Goal: Transaction & Acquisition: Purchase product/service

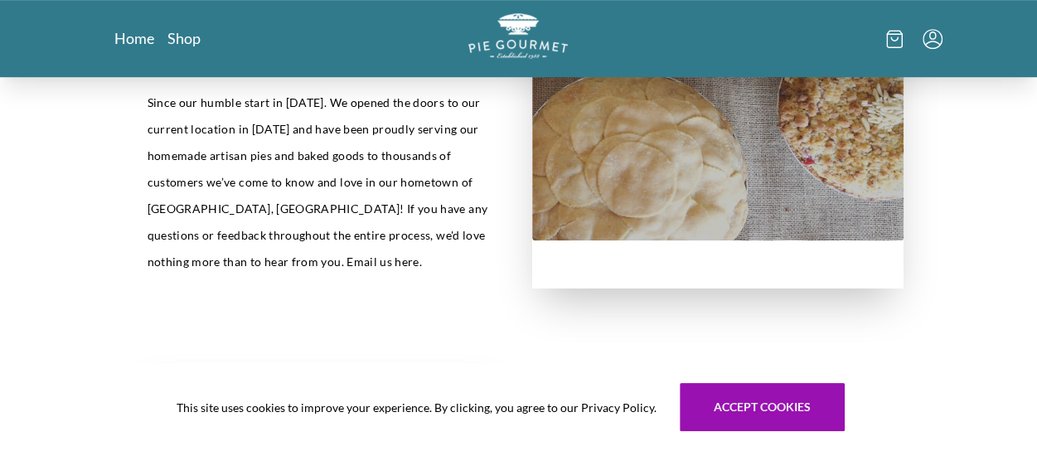
scroll to position [452, 0]
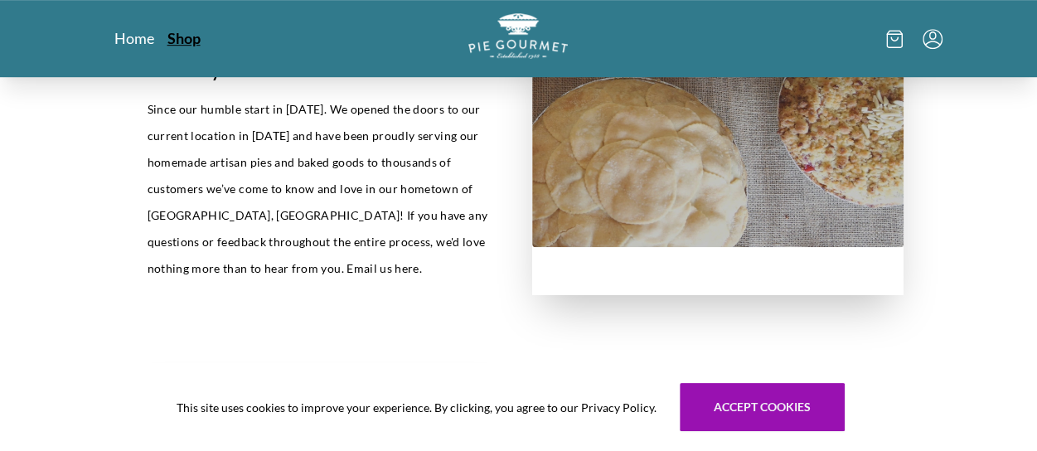
click at [181, 35] on link "Shop" at bounding box center [183, 38] width 33 height 20
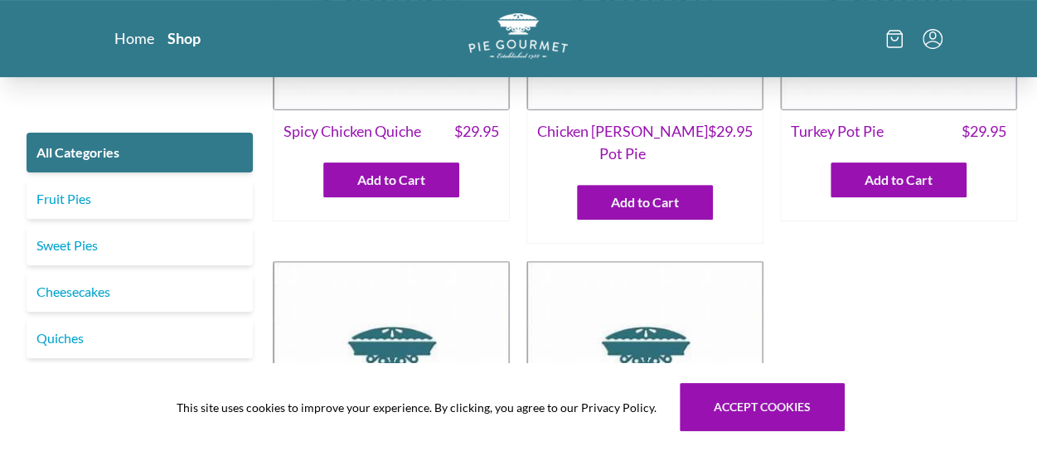
scroll to position [222, 0]
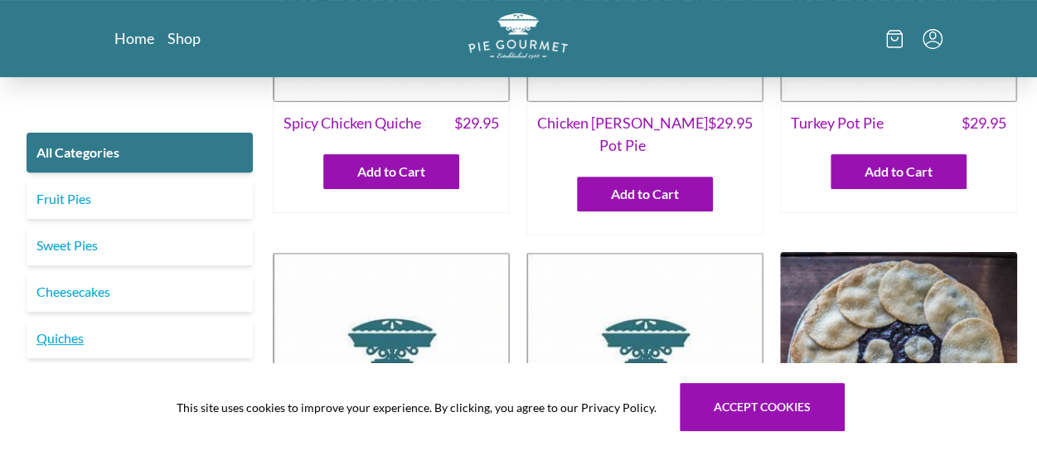
click at [83, 326] on link "Quiches" at bounding box center [140, 338] width 226 height 40
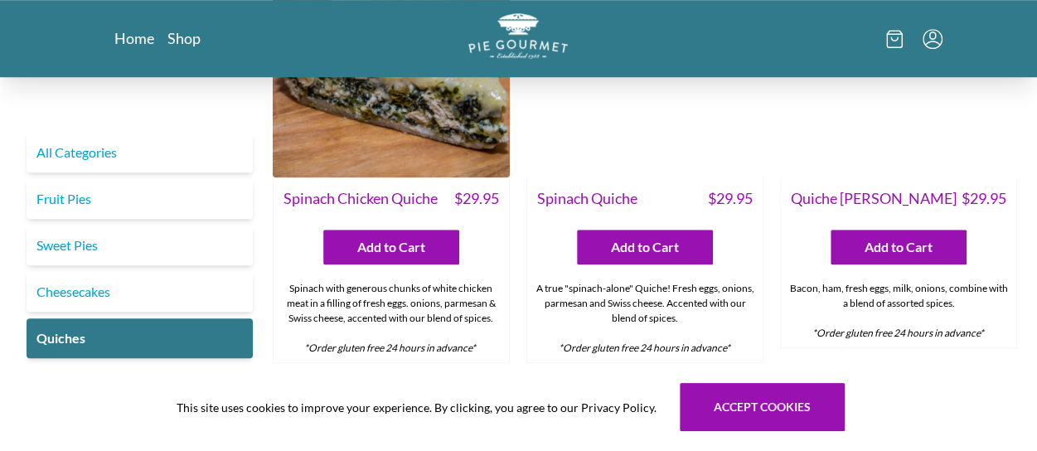
scroll to position [634, 0]
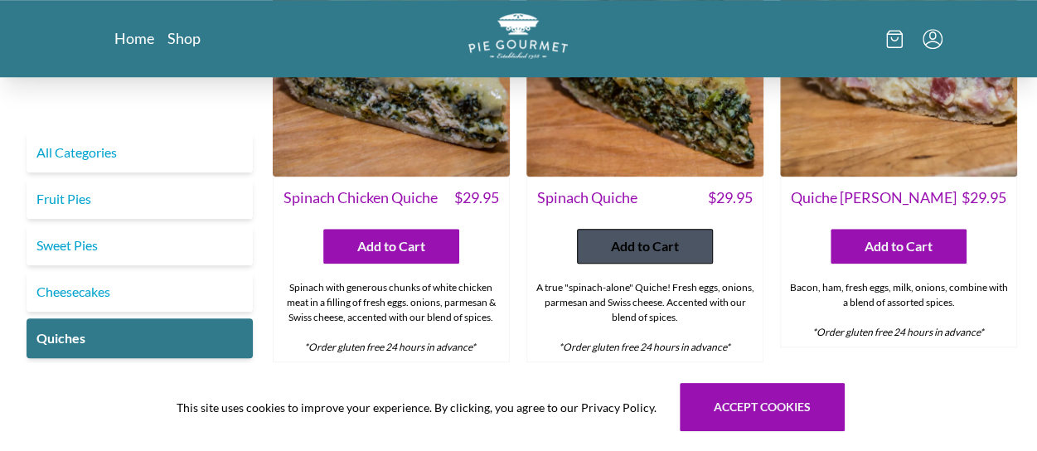
click at [645, 256] on span "Add to Cart" at bounding box center [645, 246] width 68 height 20
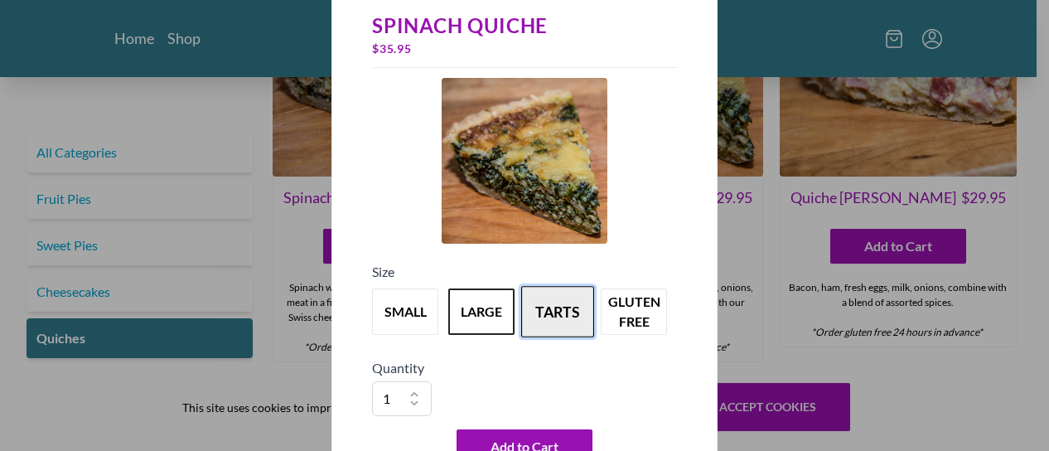
click at [567, 313] on button "tarts" at bounding box center [557, 311] width 73 height 51
click at [480, 312] on button "large" at bounding box center [481, 311] width 73 height 51
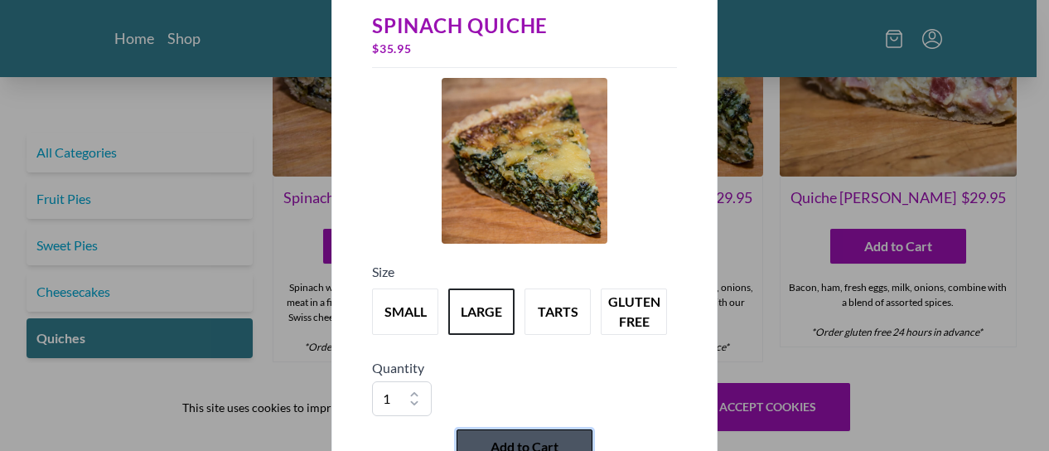
click at [521, 442] on span "Add to Cart" at bounding box center [525, 447] width 68 height 20
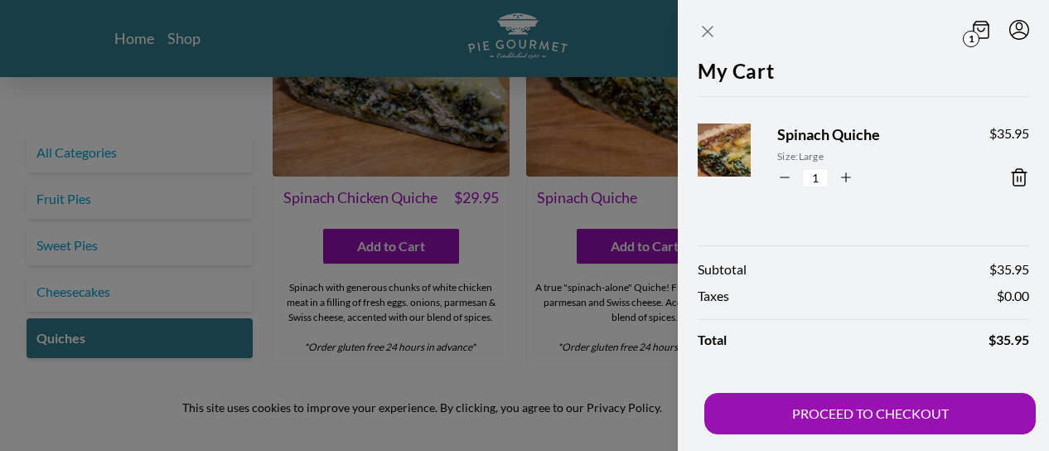
click at [710, 27] on icon "Close panel" at bounding box center [708, 32] width 10 height 10
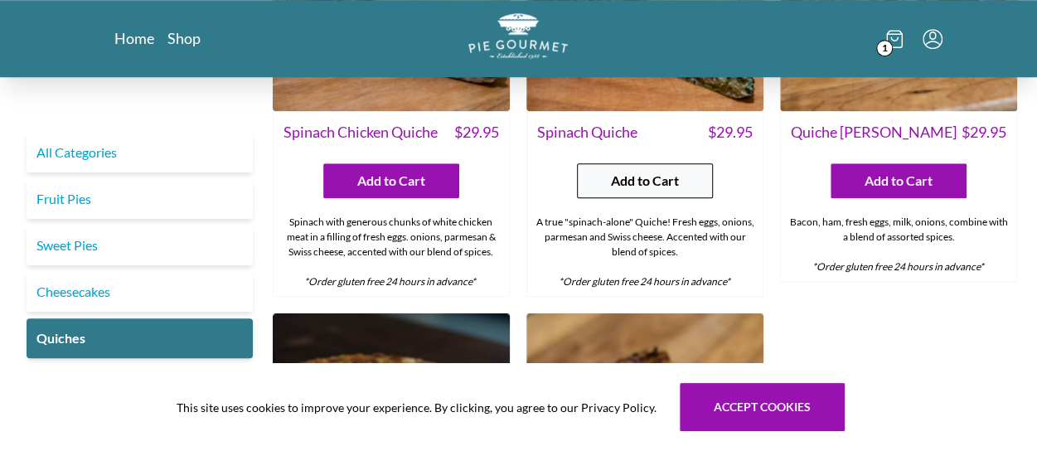
scroll to position [692, 0]
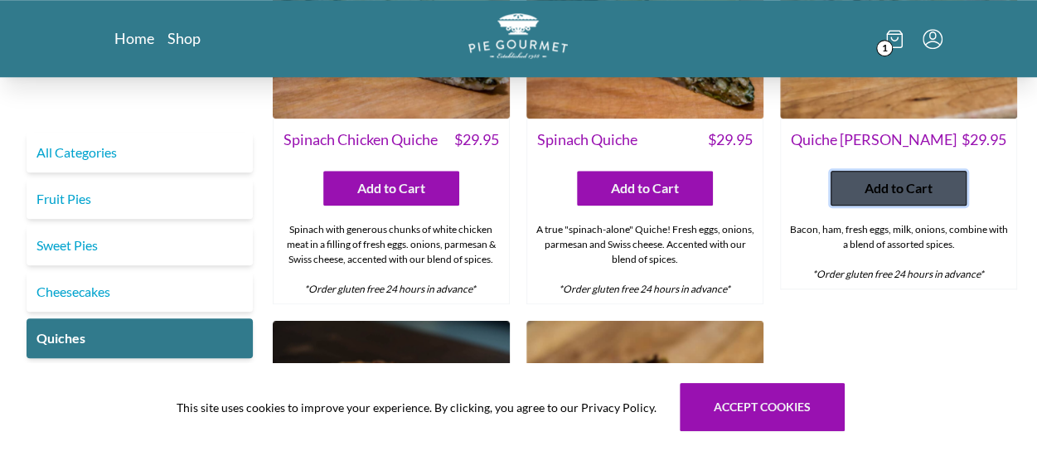
click at [895, 198] on span "Add to Cart" at bounding box center [898, 188] width 68 height 20
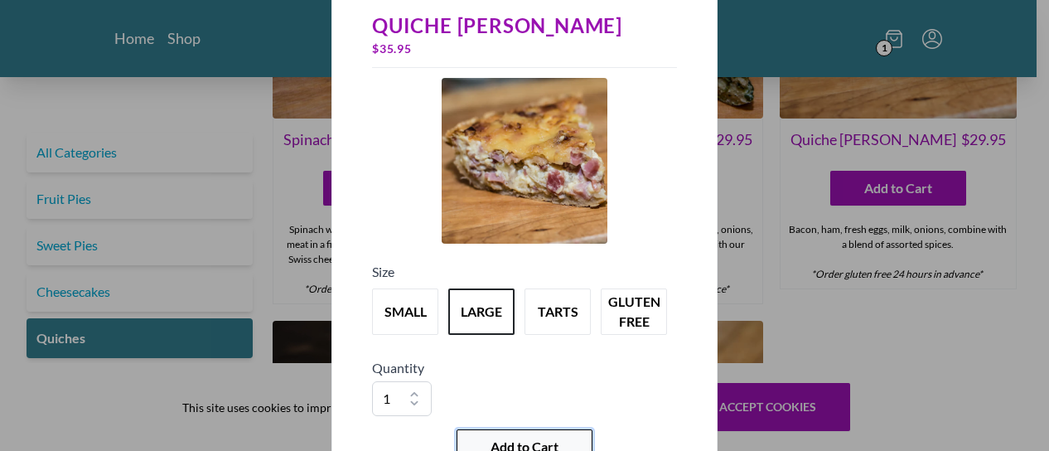
click at [527, 439] on span "Add to Cart" at bounding box center [525, 447] width 68 height 20
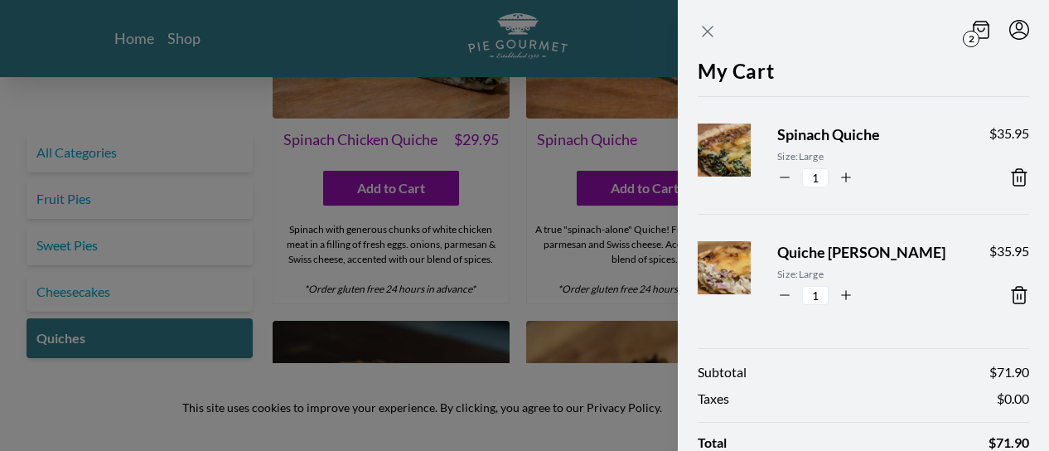
click at [706, 26] on icon "Close panel" at bounding box center [708, 32] width 20 height 20
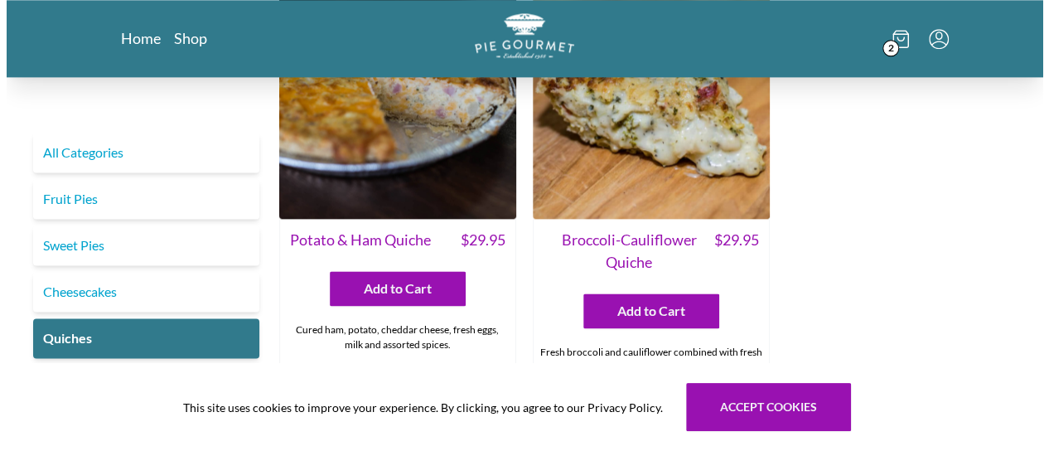
scroll to position [1032, 0]
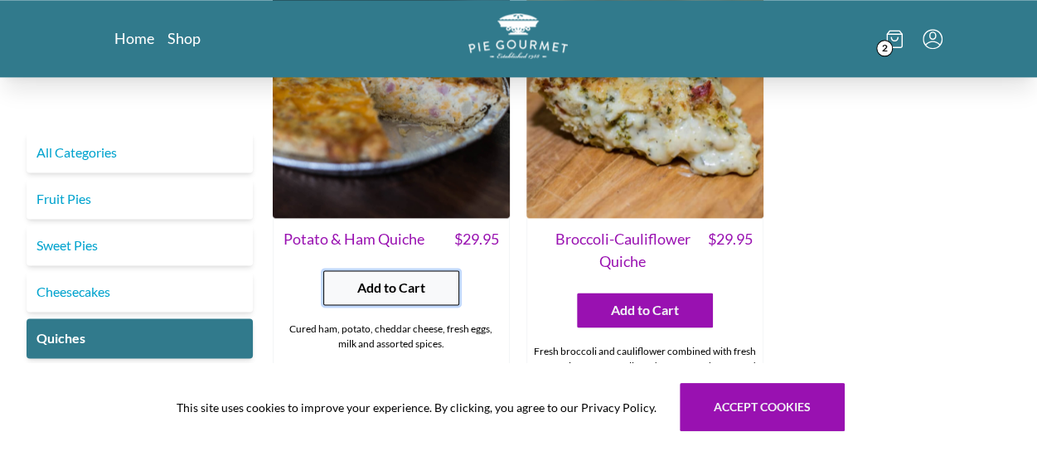
click at [401, 297] on span "Add to Cart" at bounding box center [391, 288] width 68 height 20
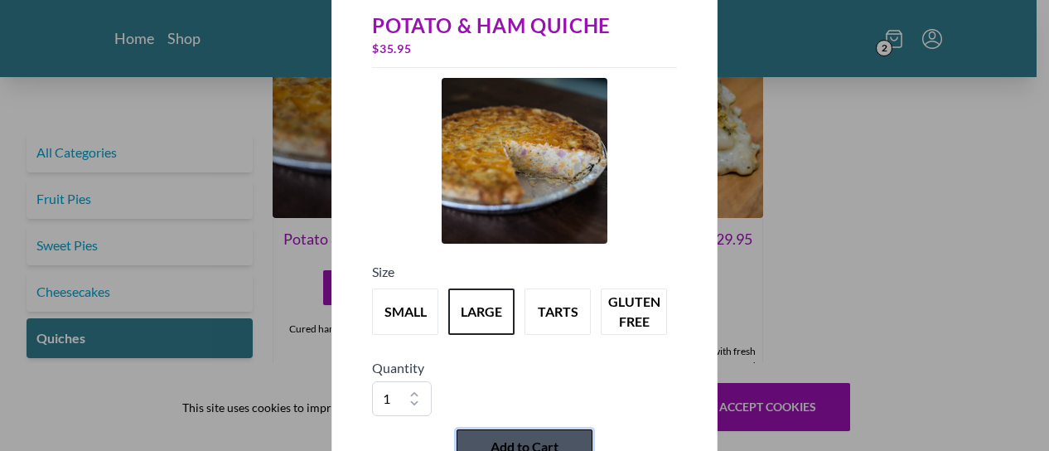
click at [544, 442] on span "Add to Cart" at bounding box center [525, 447] width 68 height 20
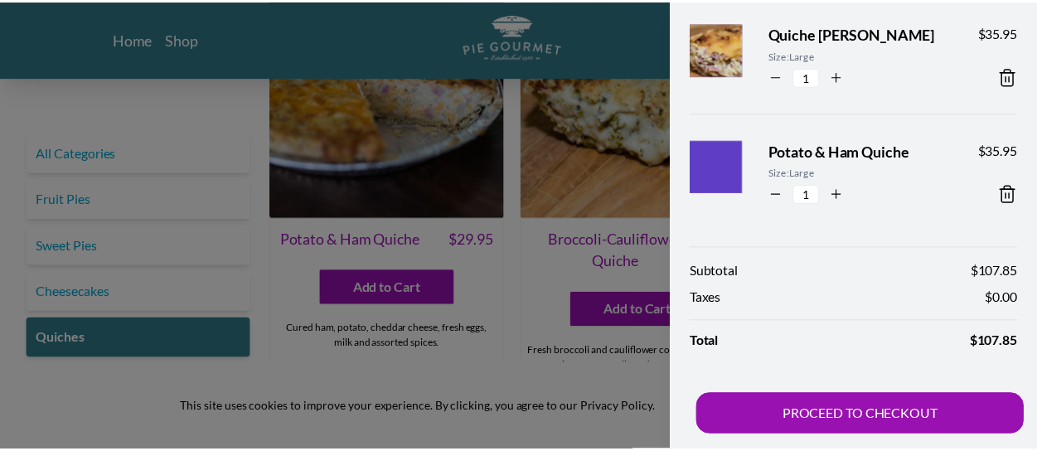
scroll to position [0, 0]
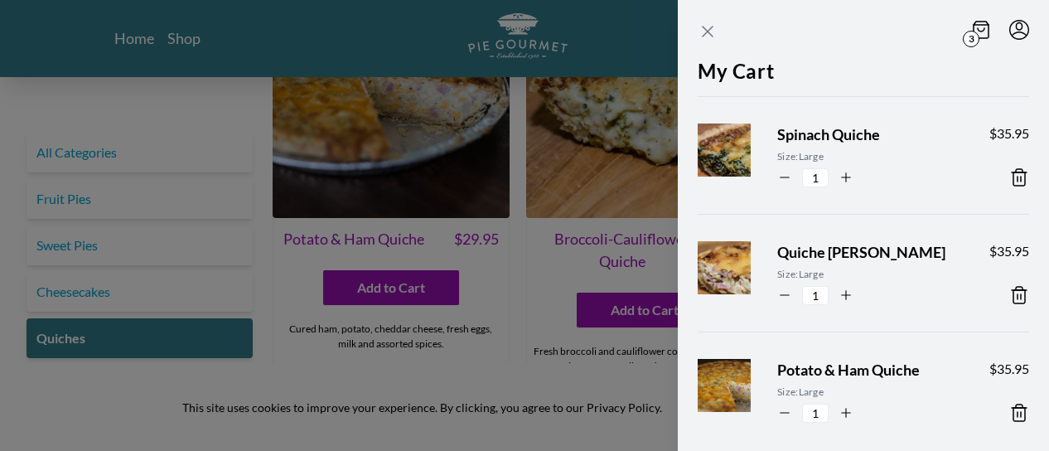
click at [705, 31] on icon "Close panel" at bounding box center [708, 32] width 20 height 20
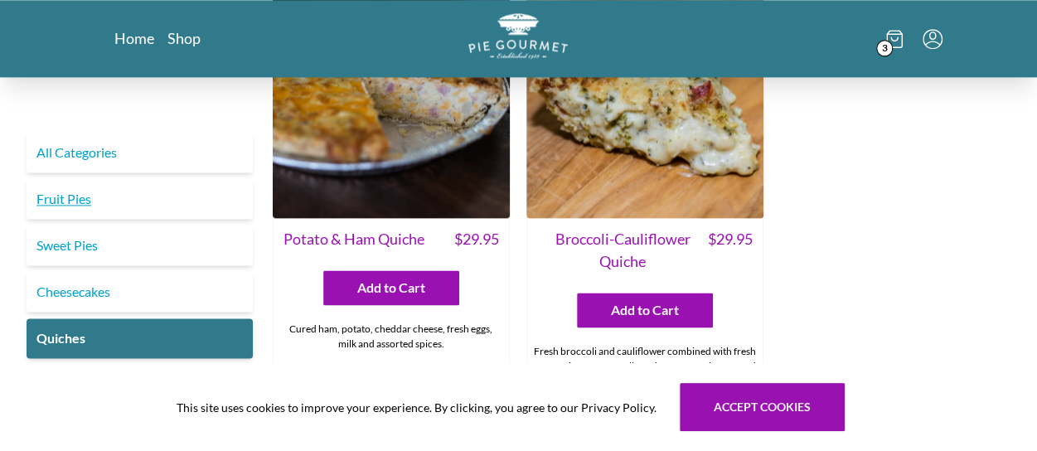
click at [70, 192] on link "Fruit Pies" at bounding box center [140, 199] width 226 height 40
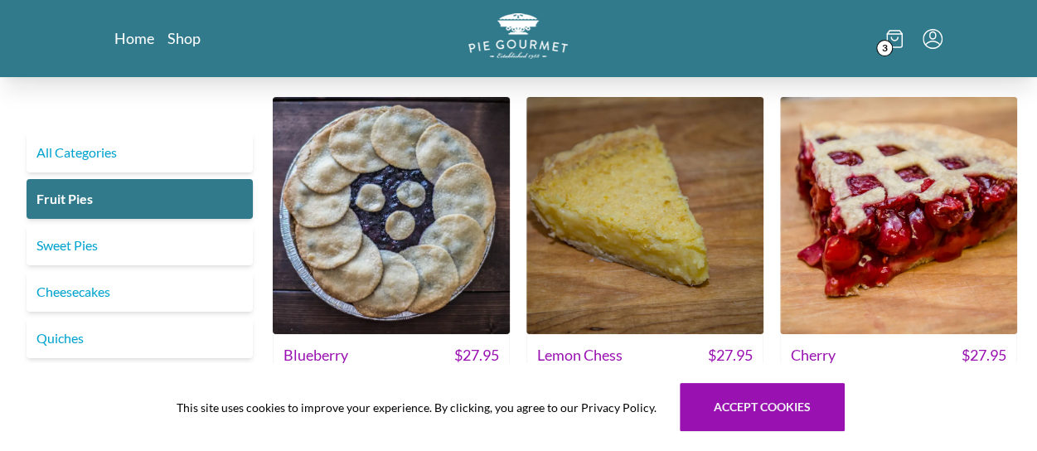
click at [890, 39] on icon at bounding box center [894, 39] width 17 height 18
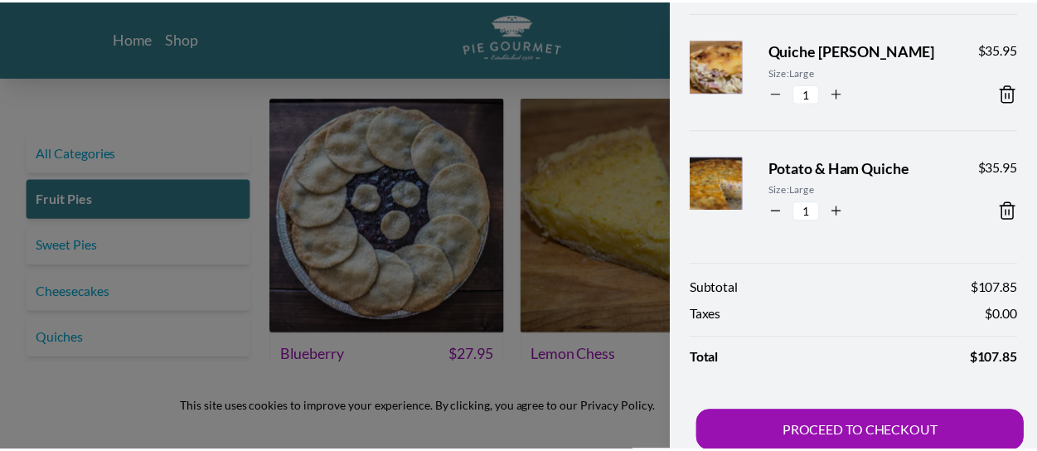
scroll to position [219, 0]
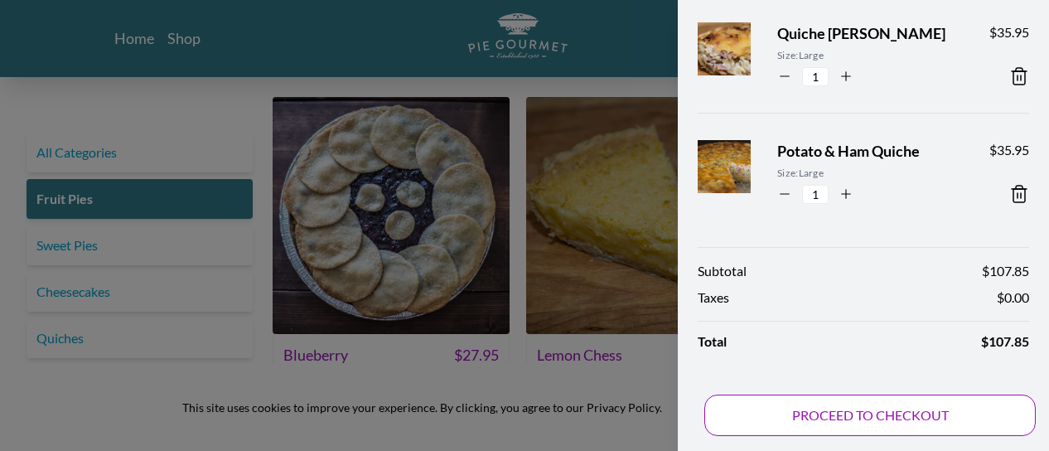
click at [864, 416] on button "PROCEED TO CHECKOUT" at bounding box center [869, 414] width 331 height 41
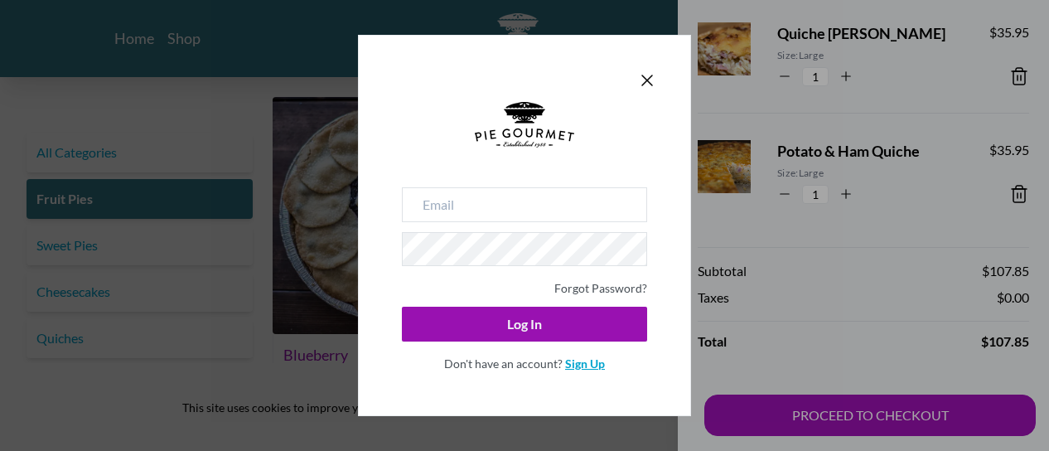
click at [576, 362] on link "Sign Up" at bounding box center [585, 363] width 40 height 14
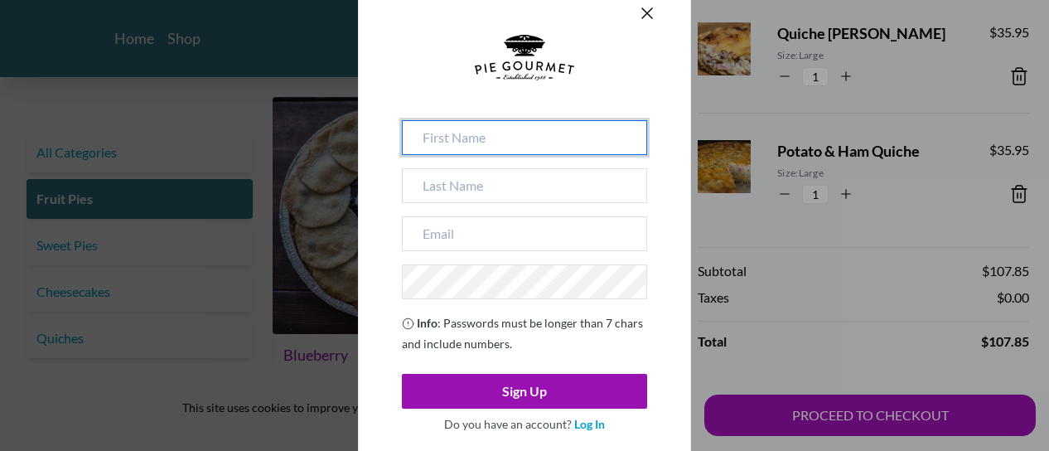
click at [468, 140] on input at bounding box center [524, 137] width 245 height 35
type input "[PERSON_NAME]"
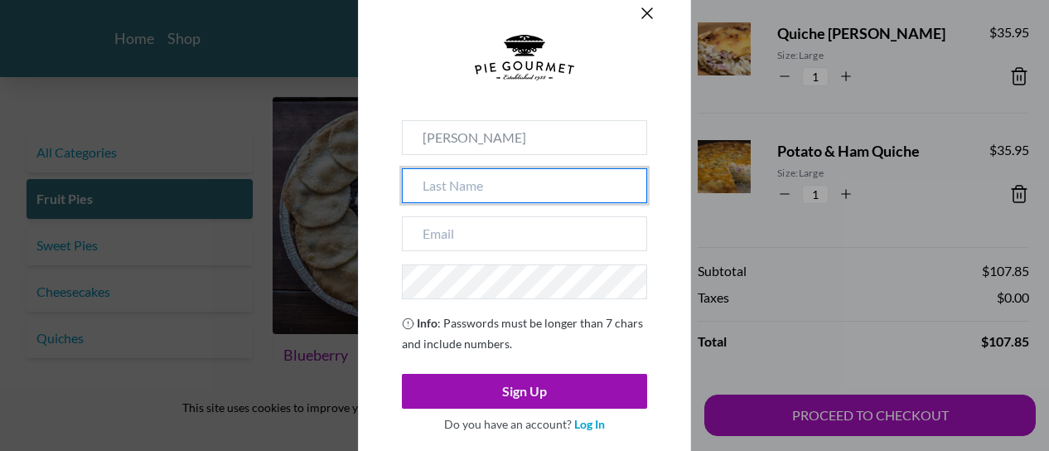
click at [466, 180] on input at bounding box center [524, 185] width 245 height 35
type input "[PERSON_NAME]"
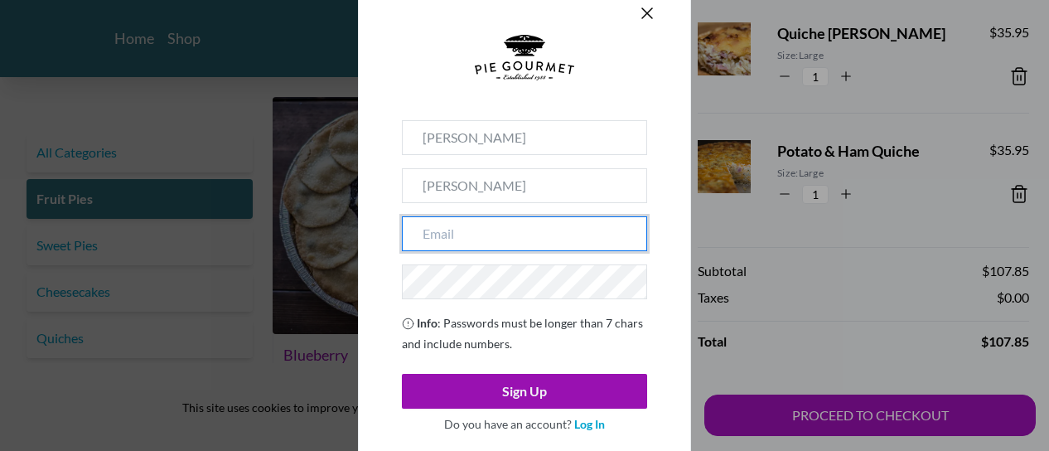
click at [457, 230] on input "email" at bounding box center [524, 233] width 245 height 35
type input "[EMAIL_ADDRESS][DOMAIN_NAME]"
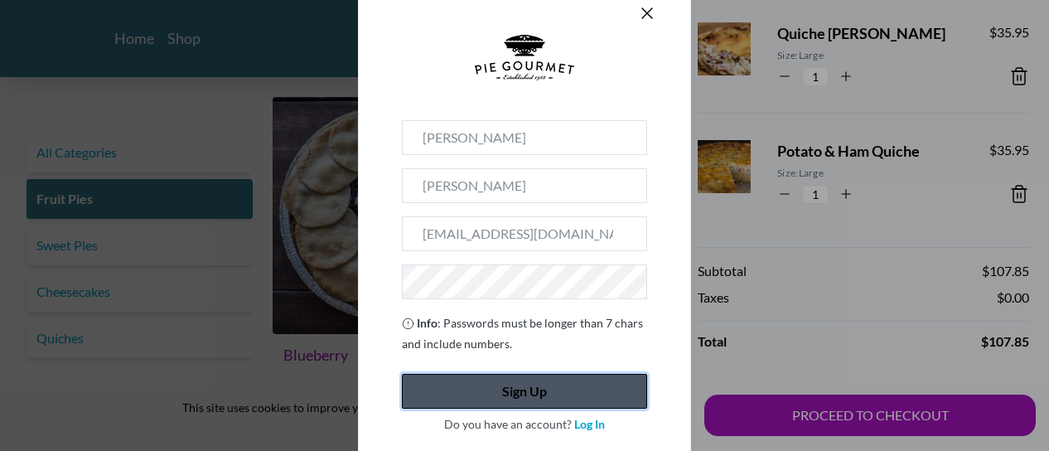
click at [517, 388] on button "Sign Up" at bounding box center [524, 391] width 245 height 35
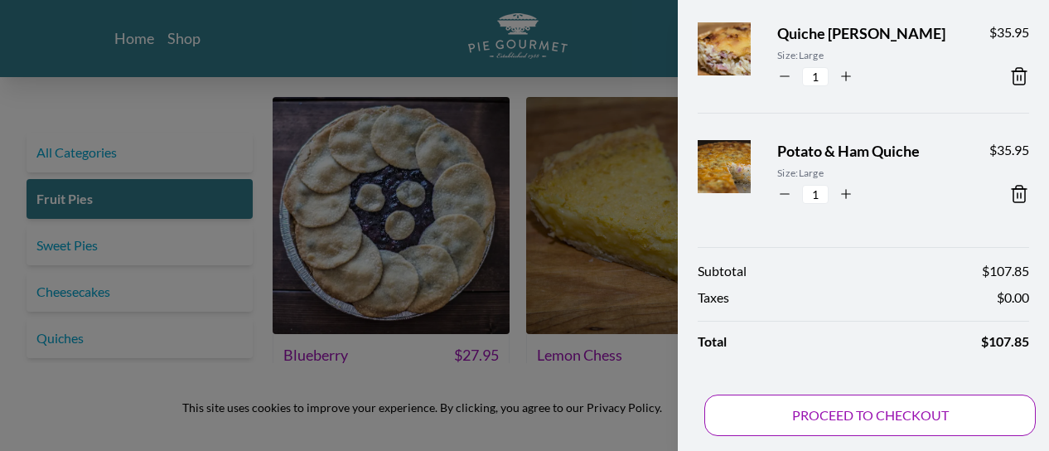
click at [797, 417] on button "PROCEED TO CHECKOUT" at bounding box center [869, 414] width 331 height 41
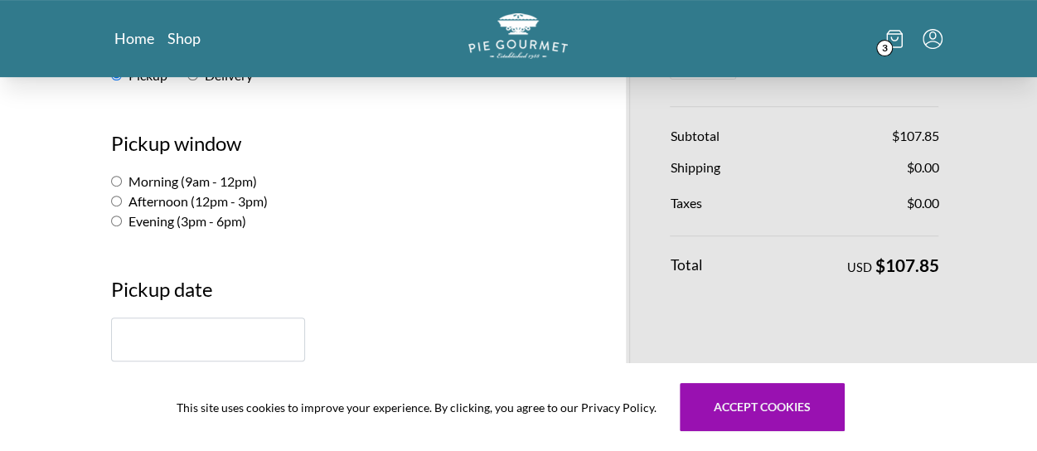
scroll to position [292, 0]
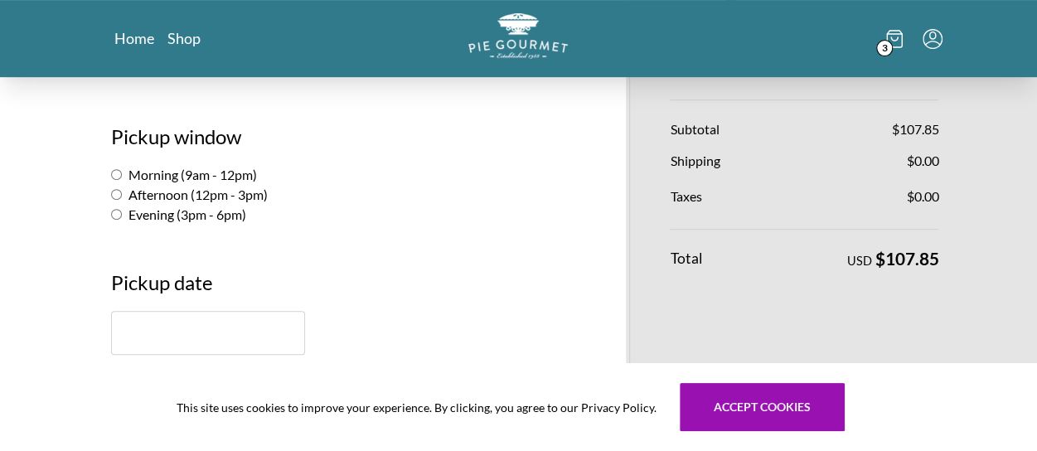
click at [116, 217] on input "Evening (3pm - 6pm)" at bounding box center [116, 214] width 11 height 11
radio input "true"
click at [157, 334] on input "text" at bounding box center [208, 333] width 194 height 44
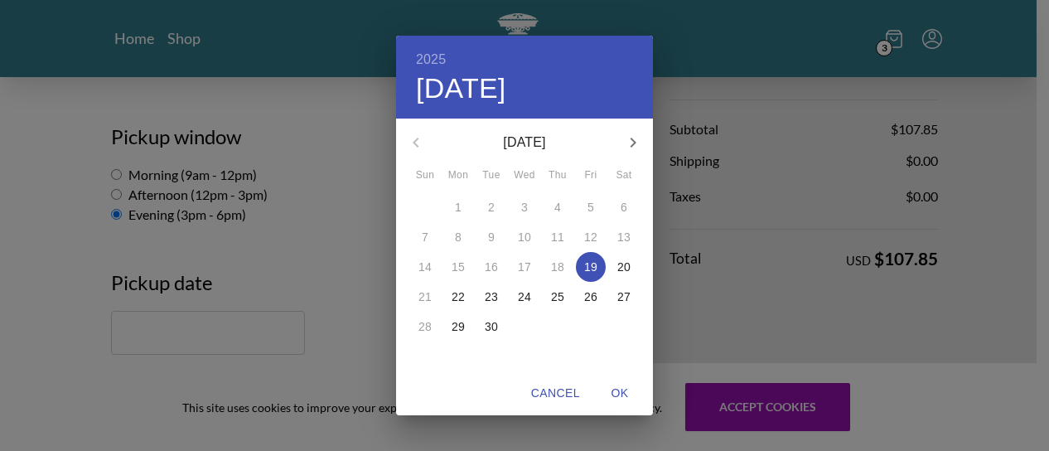
click at [597, 263] on p "19" at bounding box center [590, 267] width 13 height 17
click at [623, 394] on span "OK" at bounding box center [620, 393] width 40 height 21
type input "[DATE]"
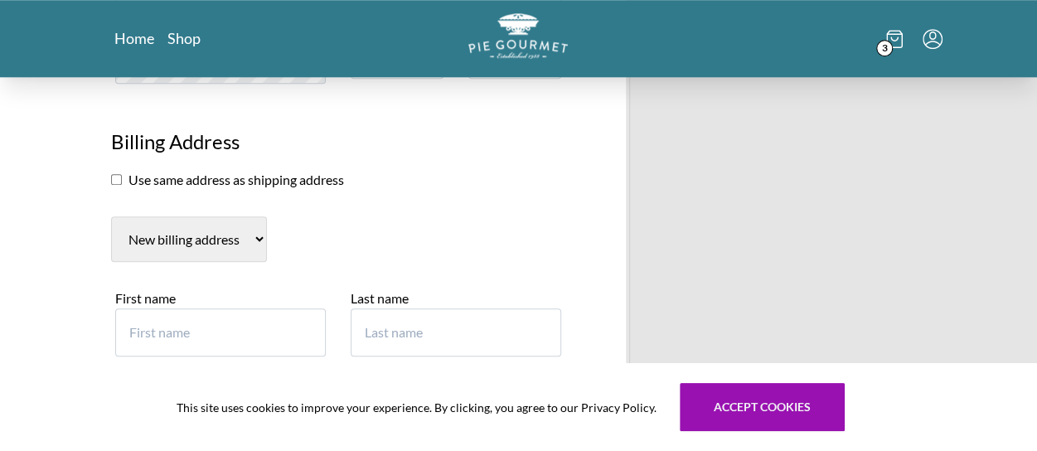
scroll to position [747, 0]
click at [205, 341] on input "First name" at bounding box center [220, 331] width 210 height 48
type input "[PERSON_NAME]"
click at [372, 334] on input "Last name" at bounding box center [456, 331] width 210 height 48
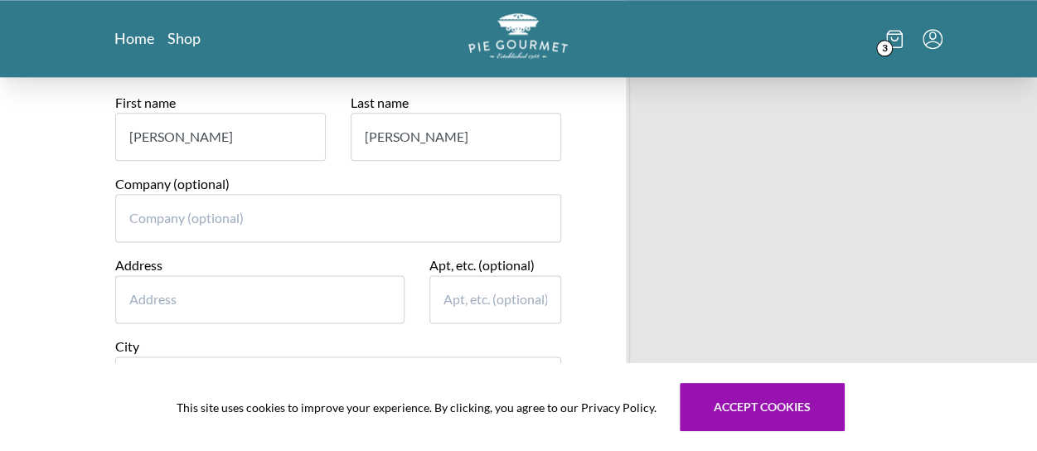
scroll to position [943, 0]
type input "[PERSON_NAME]"
click at [213, 281] on input "Address" at bounding box center [259, 298] width 289 height 48
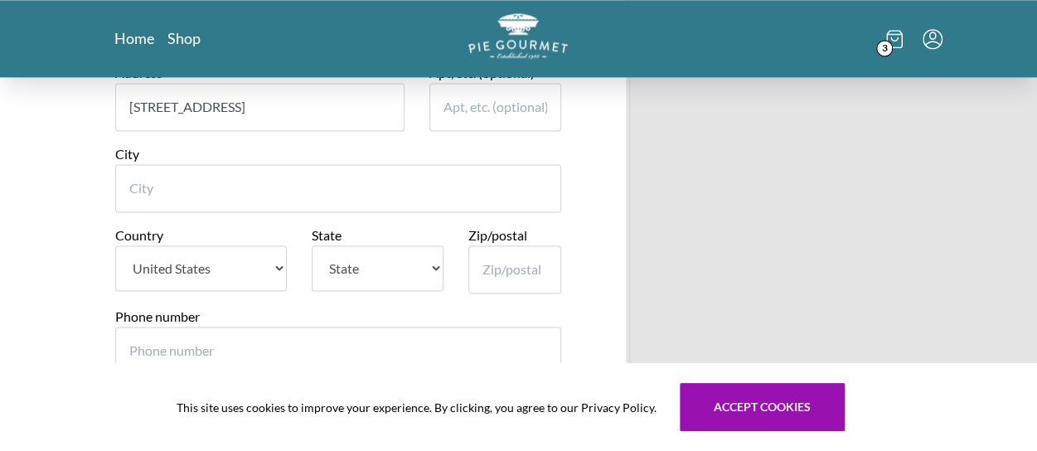
scroll to position [1135, 0]
type input "[STREET_ADDRESS]"
click at [184, 171] on input "City" at bounding box center [338, 187] width 447 height 48
type input "[GEOGRAPHIC_DATA]"
click at [433, 268] on select "State [US_STATE] [US_STATE] [US_STATE] [US_STATE] [US_STATE] [US_STATE] [US_STA…" at bounding box center [378, 267] width 133 height 46
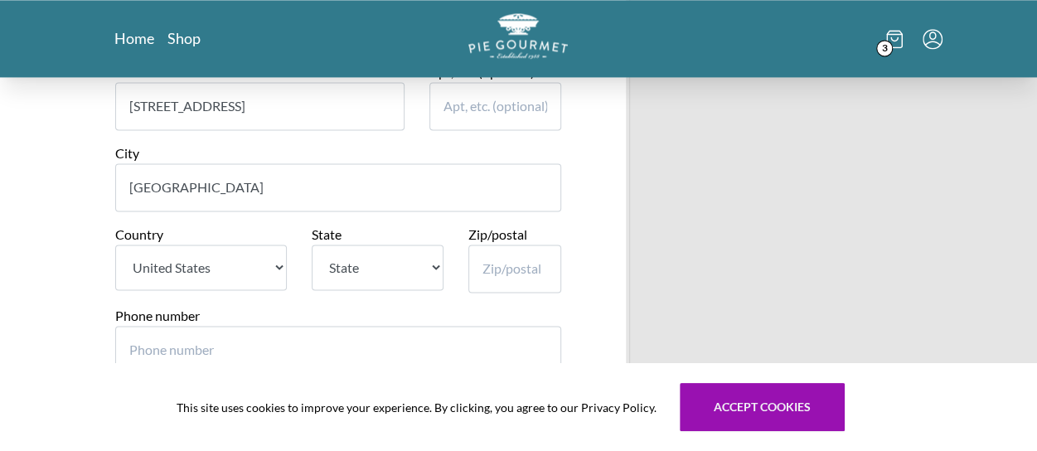
select select "VA"
click at [312, 244] on select "State [US_STATE] [US_STATE] [US_STATE] [US_STATE] [US_STATE] [US_STATE] [US_STA…" at bounding box center [378, 267] width 133 height 46
click at [507, 268] on input "Zip/postal" at bounding box center [514, 268] width 93 height 48
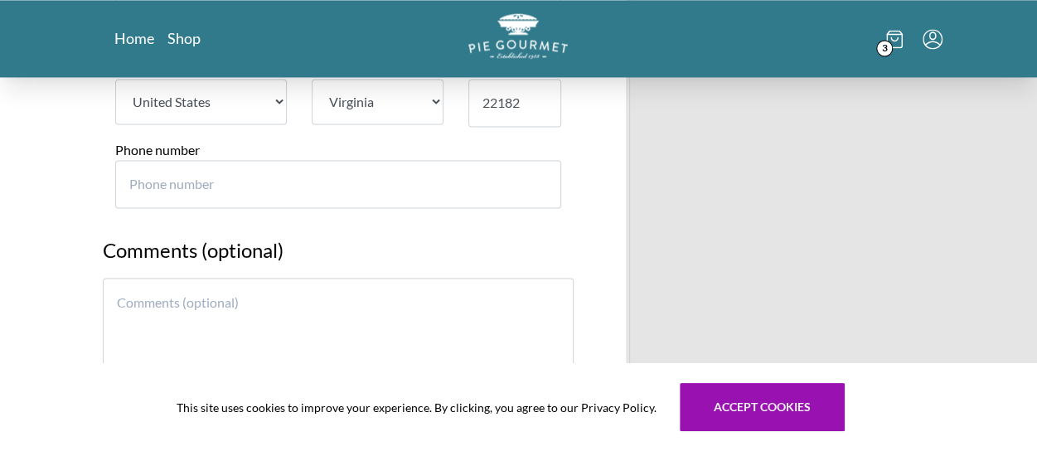
scroll to position [1304, 0]
type input "22182"
click at [186, 158] on input "Phone number" at bounding box center [338, 181] width 447 height 48
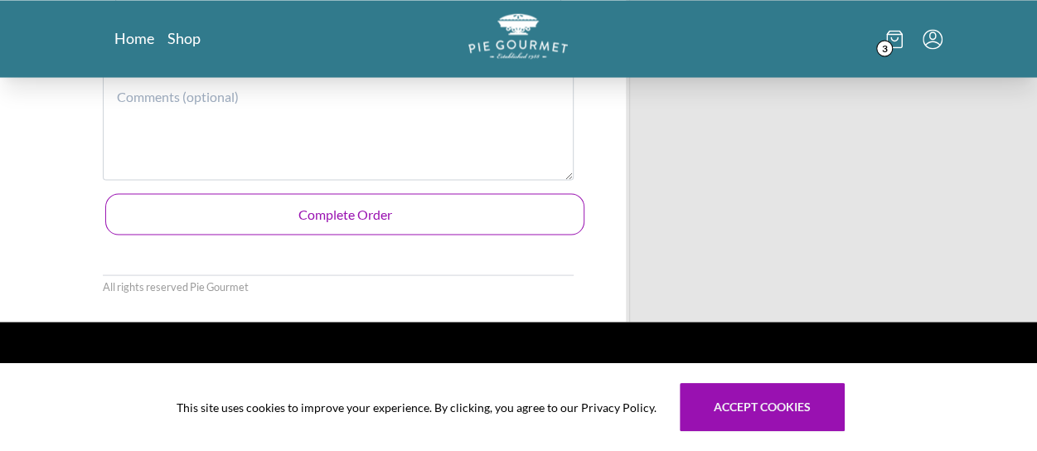
scroll to position [1510, 0]
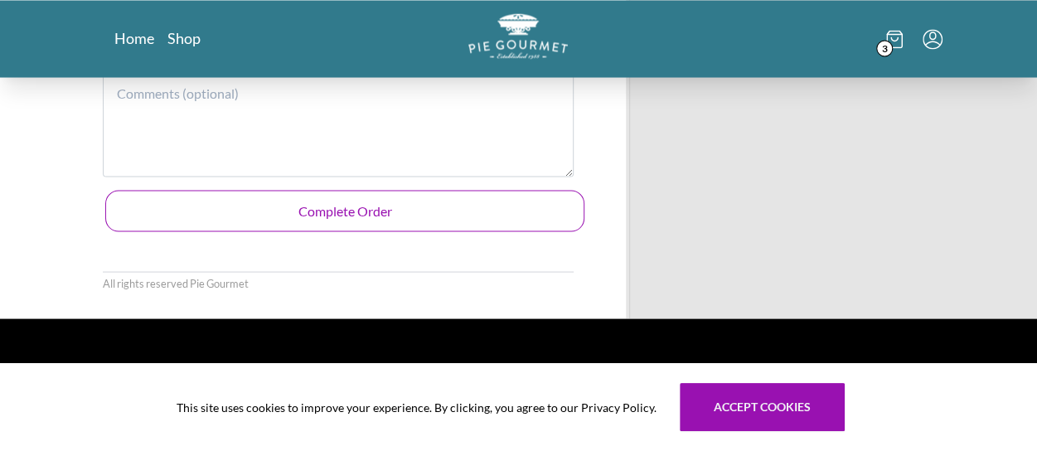
type input "7039010902"
click at [363, 205] on button "Complete Order" at bounding box center [345, 210] width 480 height 41
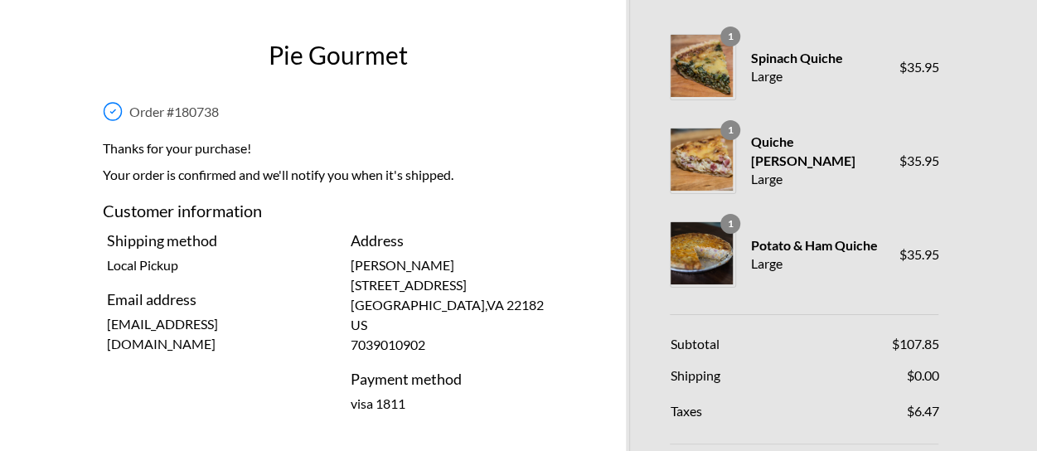
click at [116, 109] on span at bounding box center [112, 112] width 27 height 27
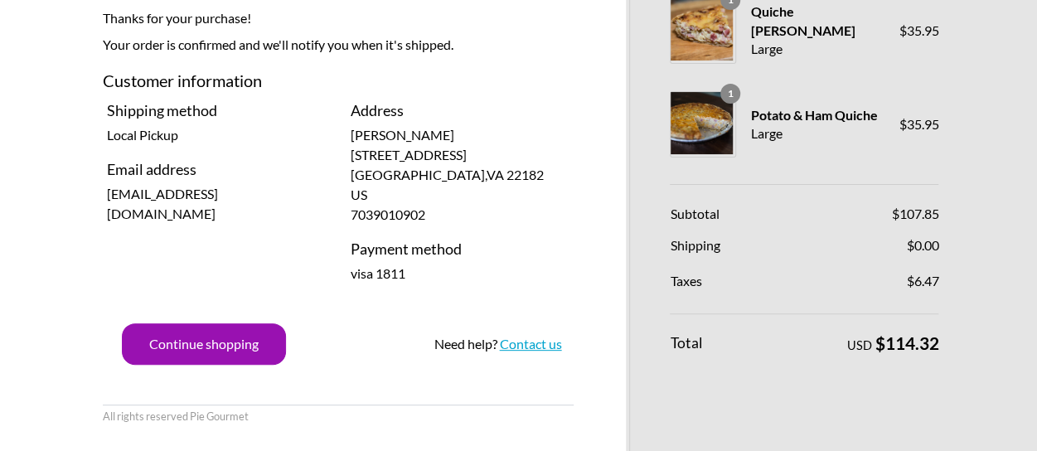
click at [532, 344] on link "Contact us" at bounding box center [530, 344] width 62 height 16
click at [326, 385] on div "All rights reserved Pie Gourmet" at bounding box center [338, 395] width 496 height 60
